Goal: Information Seeking & Learning: Learn about a topic

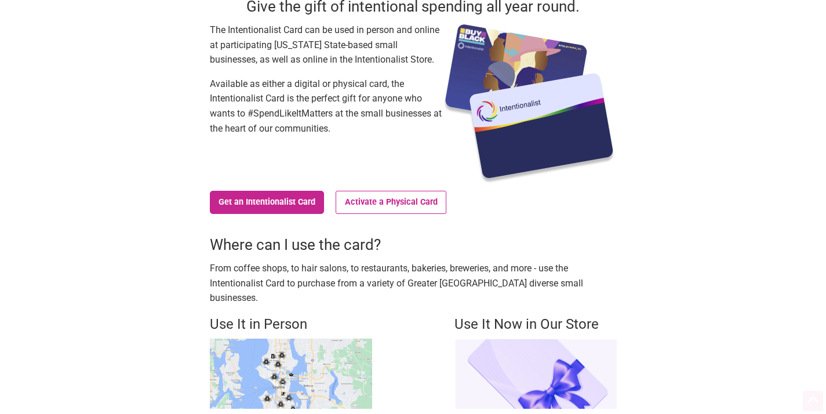
scroll to position [322, 0]
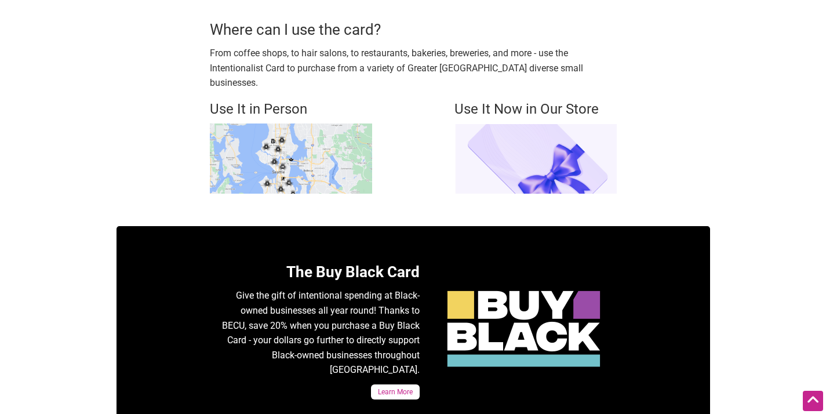
click at [318, 146] on img at bounding box center [291, 158] width 162 height 70
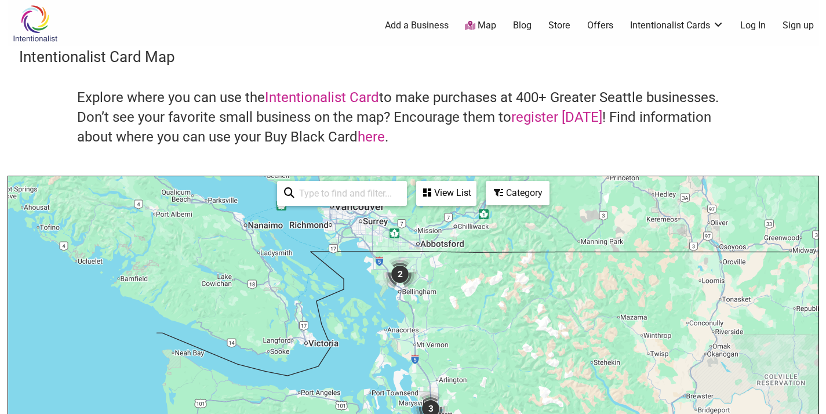
click at [454, 201] on div "View List" at bounding box center [446, 193] width 58 height 22
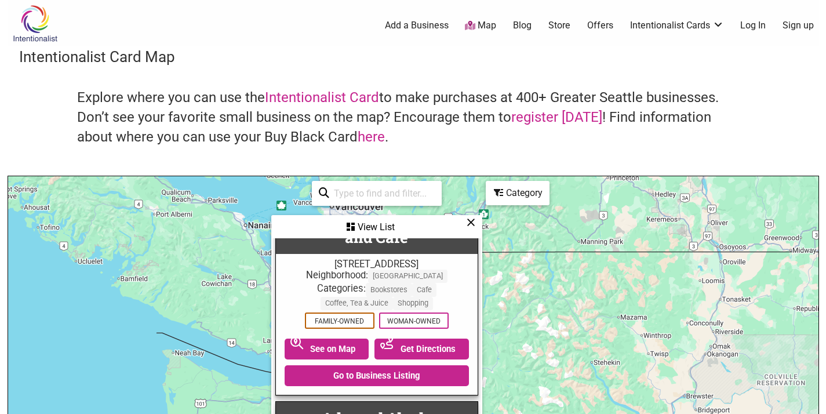
scroll to position [926, 0]
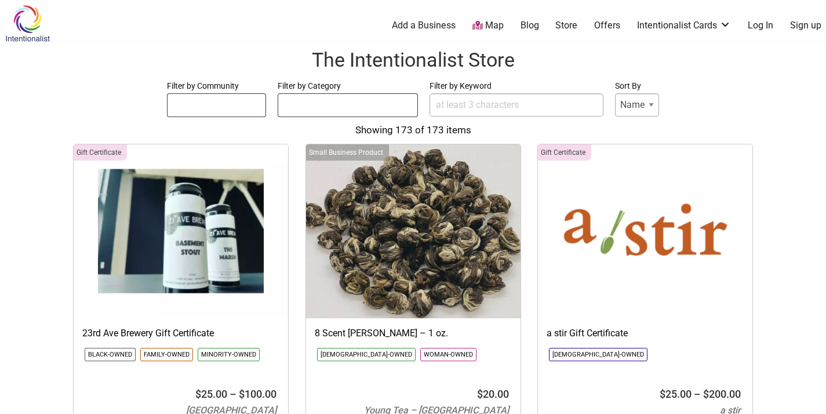
select select
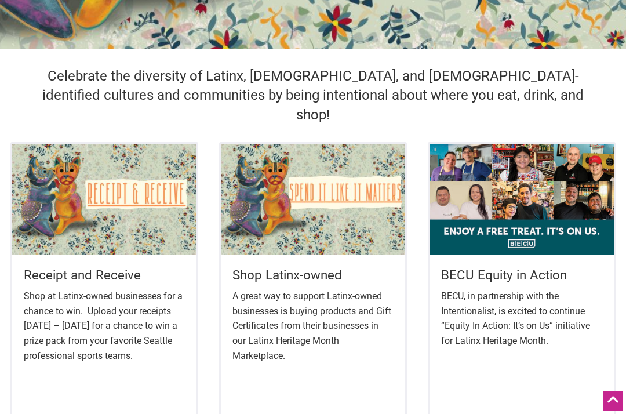
scroll to position [316, 0]
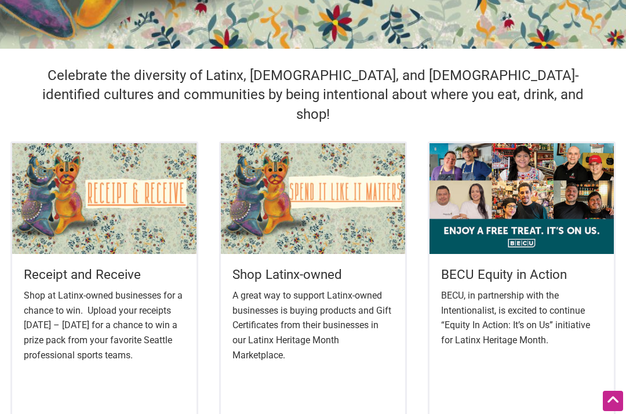
click at [327, 165] on img at bounding box center [313, 198] width 184 height 111
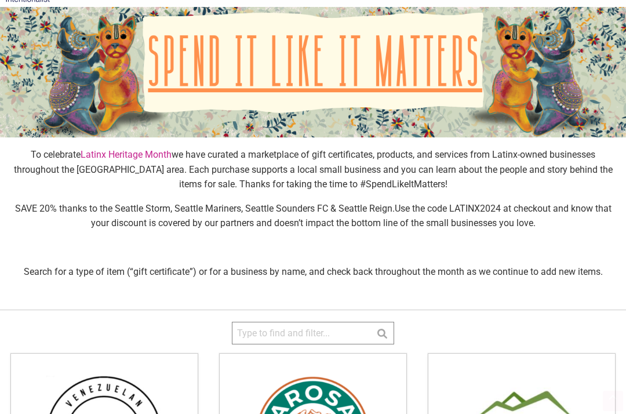
scroll to position [99, 0]
